Goal: Task Accomplishment & Management: Use online tool/utility

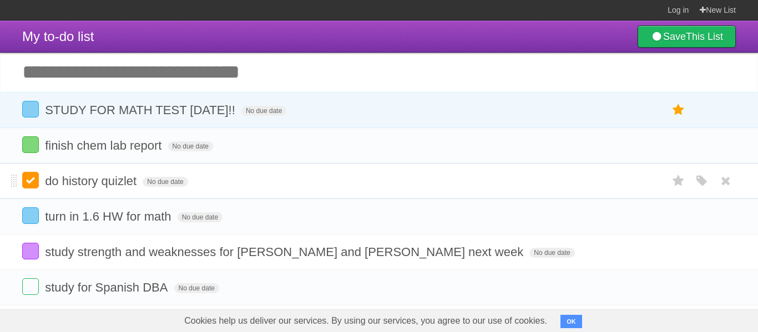
click at [37, 183] on label at bounding box center [30, 180] width 17 height 17
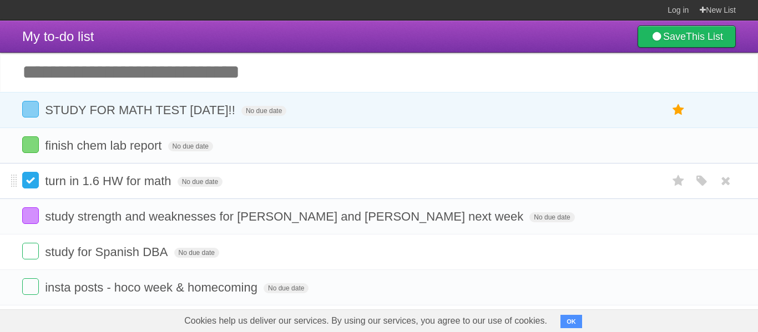
click at [37, 186] on label at bounding box center [30, 180] width 17 height 17
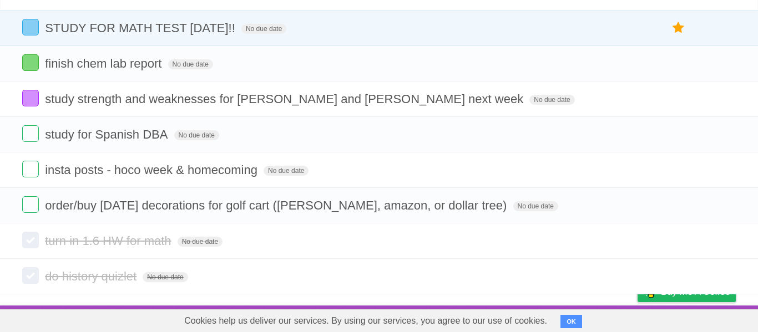
scroll to position [88, 0]
click at [715, 238] on link at bounding box center [725, 241] width 21 height 18
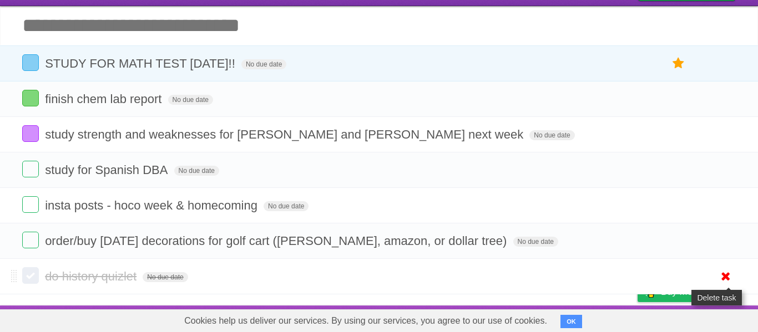
click at [722, 273] on icon at bounding box center [726, 277] width 16 height 18
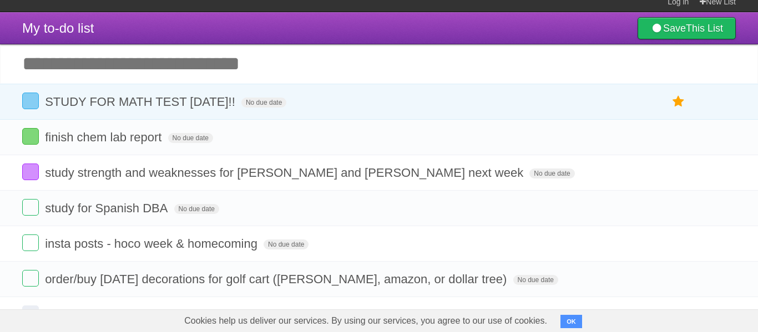
scroll to position [0, 0]
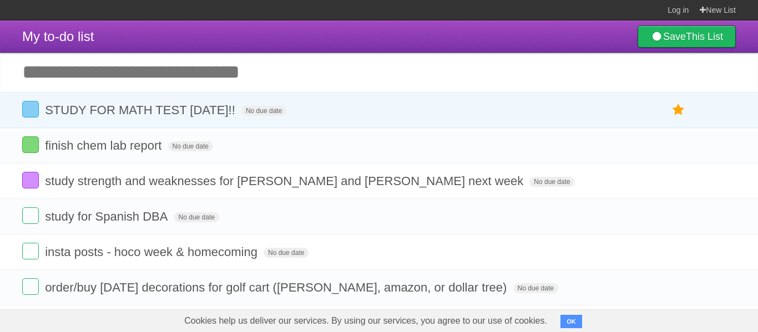
click at [393, 59] on input "Add another task" at bounding box center [379, 72] width 758 height 39
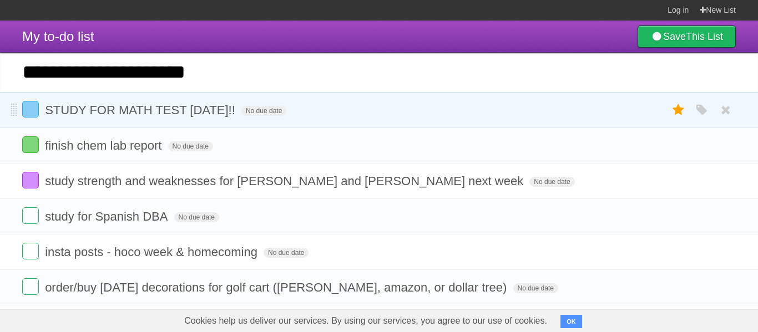
type input "**********"
click input "*********" at bounding box center [0, 0] width 0 height 0
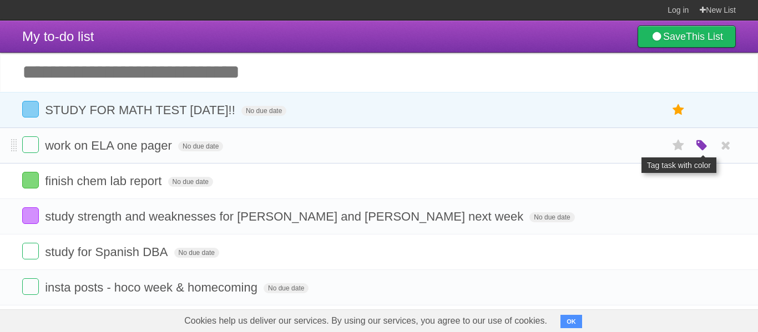
click at [699, 147] on icon "button" at bounding box center [702, 146] width 16 height 14
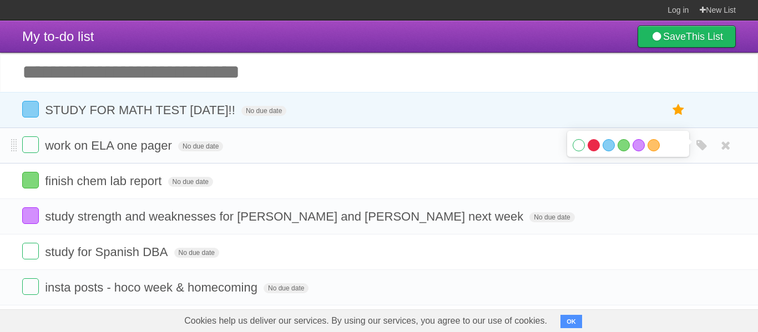
click at [592, 144] on label "Red" at bounding box center [594, 145] width 12 height 12
